Goal: Transaction & Acquisition: Purchase product/service

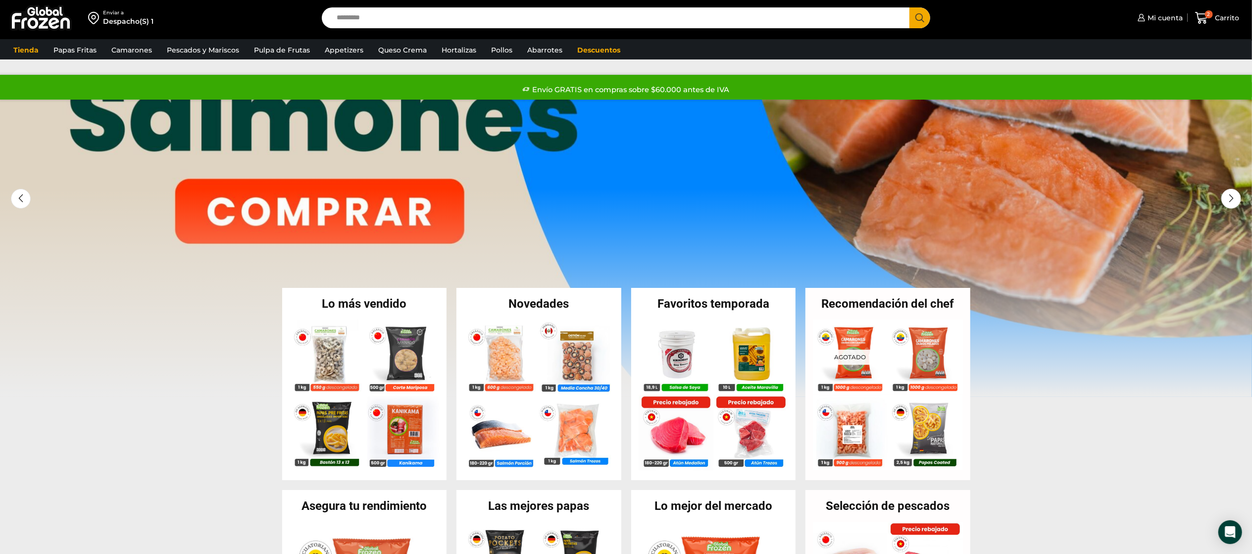
click at [466, 5] on div "Enviar a Despacho(S) 1 Search input Search Mi cuenta" at bounding box center [625, 18] width 1247 height 36
click at [453, 15] on input "Search input" at bounding box center [618, 17] width 573 height 21
type input "******"
click at [910, 7] on button "Search" at bounding box center [920, 17] width 21 height 21
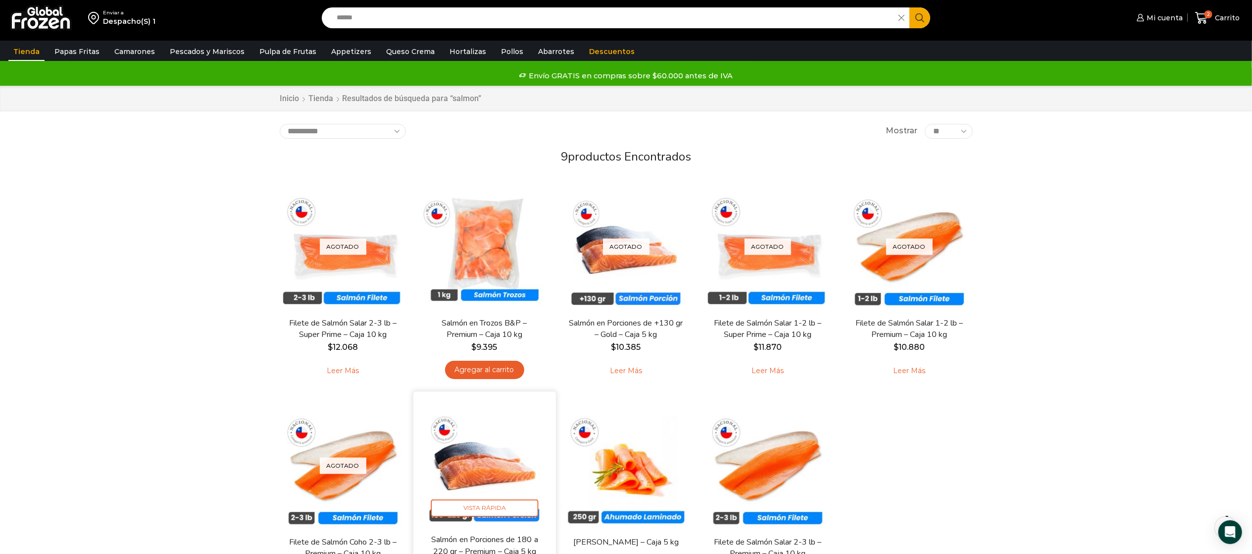
scroll to position [99, 0]
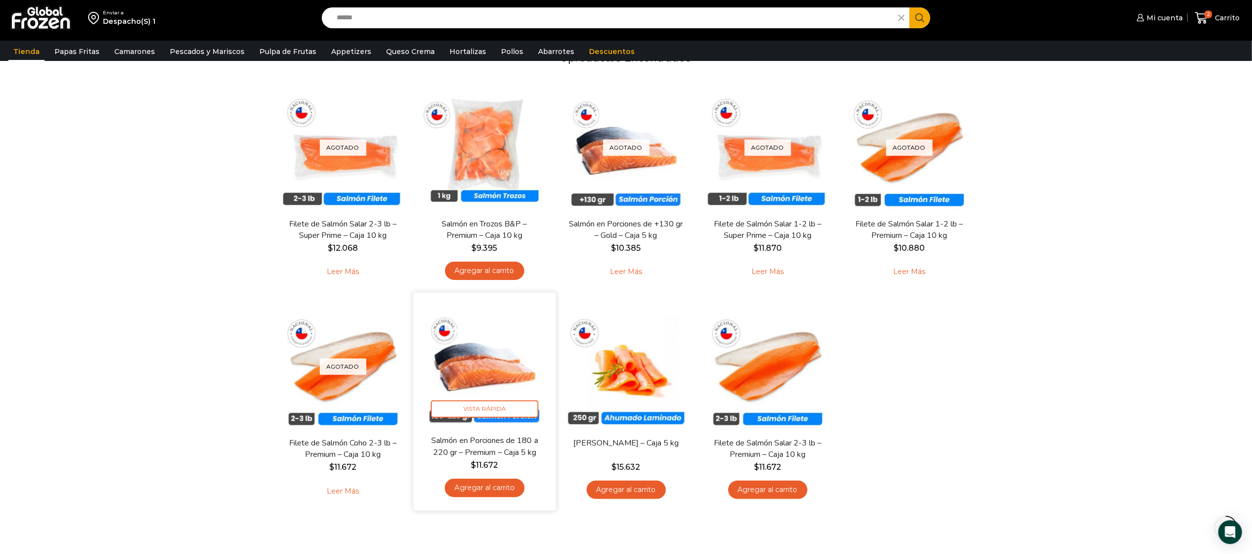
click at [476, 364] on img at bounding box center [485, 364] width 128 height 128
